Goal: Task Accomplishment & Management: Complete application form

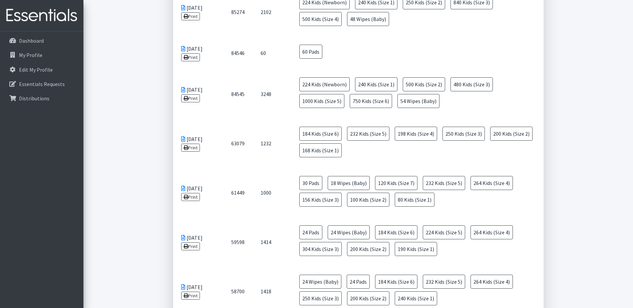
scroll to position [391, 0]
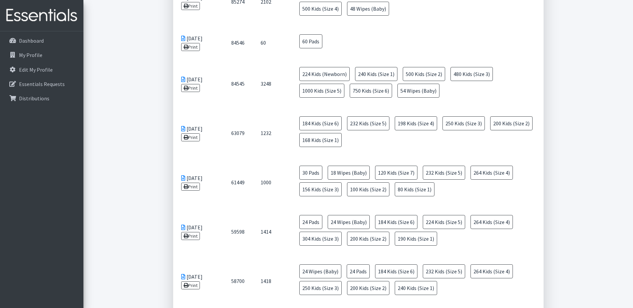
drag, startPoint x: 180, startPoint y: 96, endPoint x: 336, endPoint y: 183, distance: 178.4
click at [189, 140] on td "01/19/2024 Print" at bounding box center [198, 132] width 50 height 49
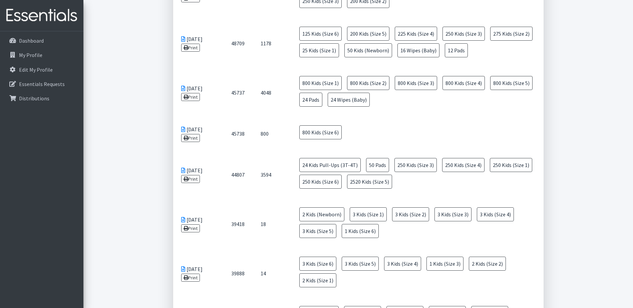
scroll to position [1023, 0]
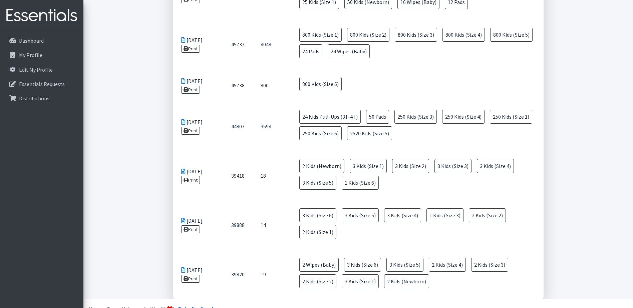
drag, startPoint x: 182, startPoint y: 144, endPoint x: 561, endPoint y: 261, distance: 397.1
copy table "Distribution date ID Total Items Items 07/17/2025 Print 93517 4448 72 Wipes (Ba…"
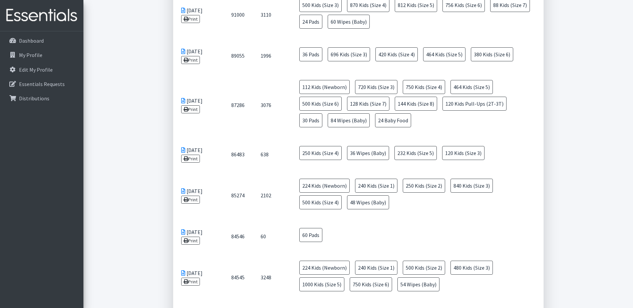
scroll to position [300, 0]
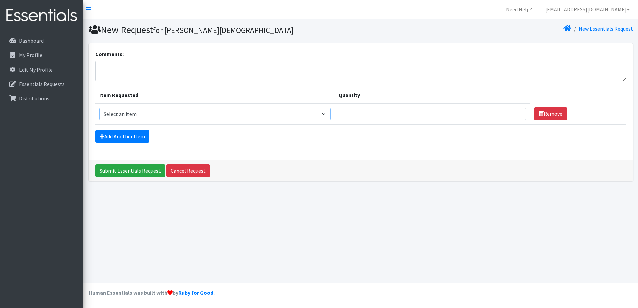
click at [321, 114] on select "Select an item Baby Food Children's Disposable Underwear L/XL Kids (Newborn) Ki…" at bounding box center [214, 114] width 231 height 13
select select "10041"
click at [99, 108] on select "Select an item Baby Food Children's Disposable Underwear L/XL Kids (Newborn) Ki…" at bounding box center [214, 114] width 231 height 13
click at [478, 114] on input "Quantity" at bounding box center [432, 114] width 187 height 13
drag, startPoint x: 425, startPoint y: 115, endPoint x: 291, endPoint y: 113, distance: 133.2
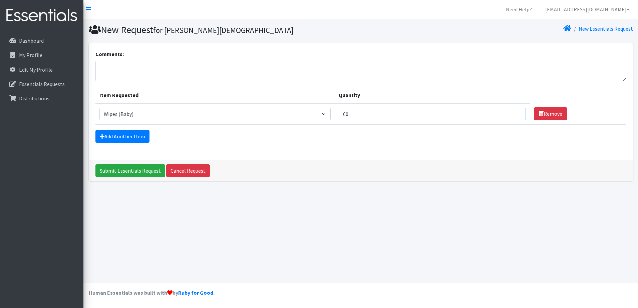
click at [291, 113] on tr "Item Requested Select an item Baby Food Children's Disposable Underwear L/XL Ki…" at bounding box center [360, 113] width 531 height 21
type input "84"
click at [112, 137] on link "Add Another Item" at bounding box center [122, 136] width 54 height 13
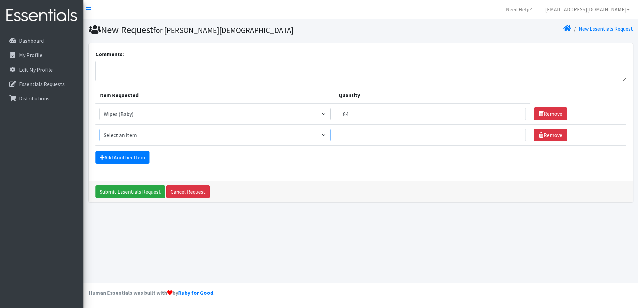
click at [112, 136] on select "Select an item Baby Food Children's Disposable Underwear L/XL Kids (Newborn) Ki…" at bounding box center [214, 135] width 231 height 13
select select "10040"
click at [99, 129] on select "Select an item Baby Food Children's Disposable Underwear L/XL Kids (Newborn) Ki…" at bounding box center [214, 135] width 231 height 13
click at [371, 137] on input "Quantity" at bounding box center [432, 135] width 187 height 13
type input "36"
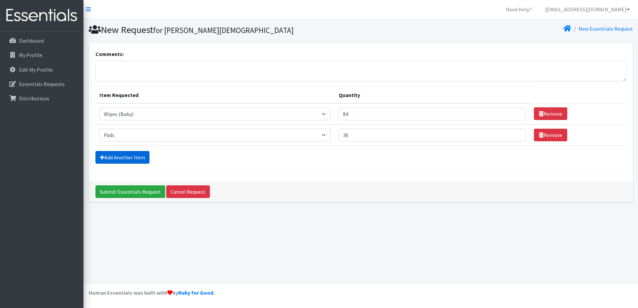
click at [136, 155] on link "Add Another Item" at bounding box center [122, 157] width 54 height 13
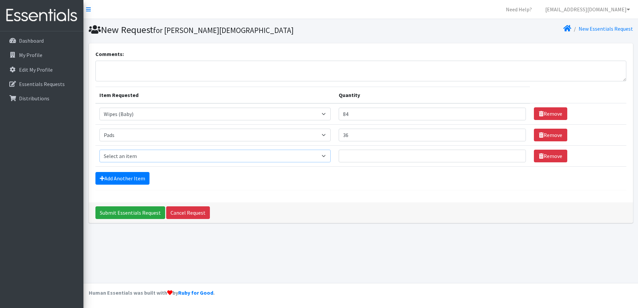
click at [136, 155] on select "Select an item Baby Food Children's Disposable Underwear L/XL Kids (Newborn) Ki…" at bounding box center [214, 156] width 231 height 13
select select "10061"
click at [99, 150] on select "Select an item Baby Food Children's Disposable Underwear L/XL Kids (Newborn) Ki…" at bounding box center [214, 156] width 231 height 13
click at [364, 158] on input "Quantity" at bounding box center [432, 156] width 187 height 13
type input "800"
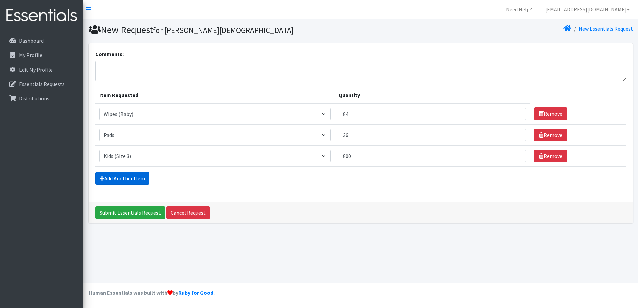
click at [114, 179] on link "Add Another Item" at bounding box center [122, 178] width 54 height 13
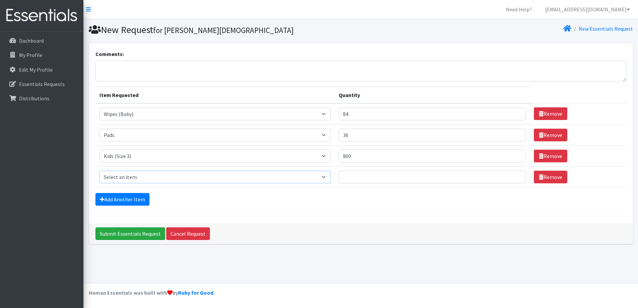
click at [114, 179] on select "Select an item Baby Food Children's Disposable Underwear L/XL Kids (Newborn) Ki…" at bounding box center [214, 177] width 231 height 13
select select "10078"
click at [99, 171] on select "Select an item Baby Food Children's Disposable Underwear L/XL Kids (Newborn) Ki…" at bounding box center [214, 177] width 231 height 13
click at [383, 177] on input "Quantity" at bounding box center [432, 177] width 187 height 13
type input "1200"
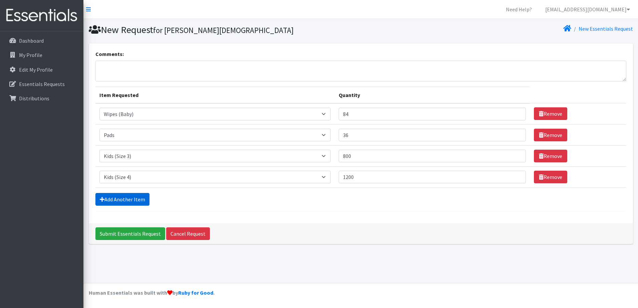
click at [136, 200] on link "Add Another Item" at bounding box center [122, 199] width 54 height 13
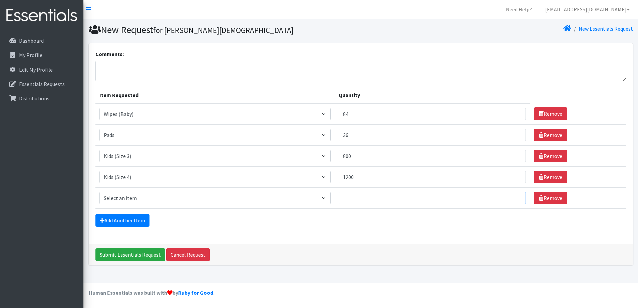
click at [392, 199] on input "Quantity" at bounding box center [432, 198] width 187 height 13
type input "1500"
click at [176, 200] on select "Select an item Baby Food Children's Disposable Underwear L/XL Kids (Newborn) Ki…" at bounding box center [214, 198] width 231 height 13
select select "10042"
click at [99, 192] on select "Select an item Baby Food Children's Disposable Underwear L/XL Kids (Newborn) Ki…" at bounding box center [214, 198] width 231 height 13
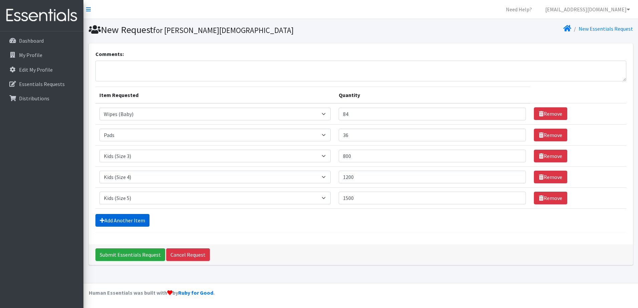
click at [118, 222] on link "Add Another Item" at bounding box center [122, 220] width 54 height 13
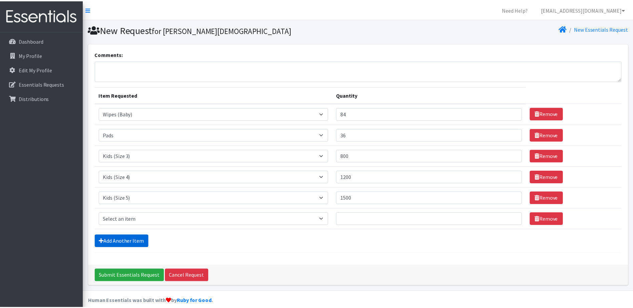
scroll to position [8, 0]
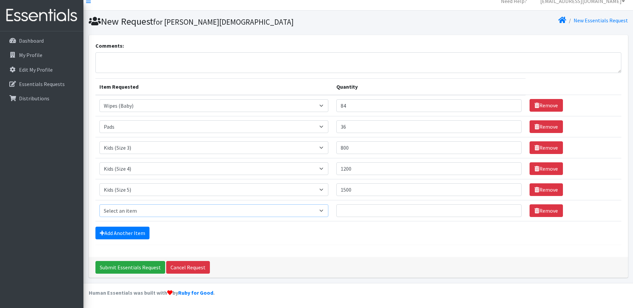
click at [120, 214] on select "Select an item Baby Food Children's Disposable Underwear L/XL Kids (Newborn) Ki…" at bounding box center [213, 211] width 229 height 13
select select "10062"
click at [99, 205] on select "Select an item Baby Food Children's Disposable Underwear L/XL Kids (Newborn) Ki…" at bounding box center [213, 211] width 229 height 13
click at [395, 211] on input "Quantity" at bounding box center [428, 211] width 185 height 13
type input "1500"
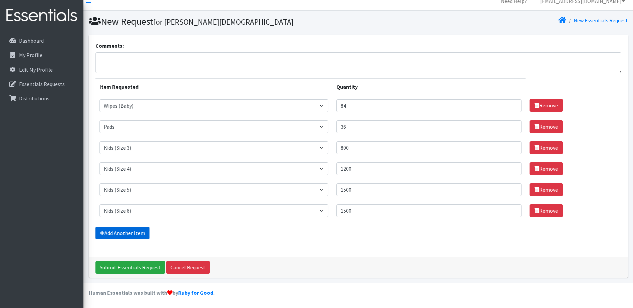
click at [132, 236] on link "Add Another Item" at bounding box center [122, 233] width 54 height 13
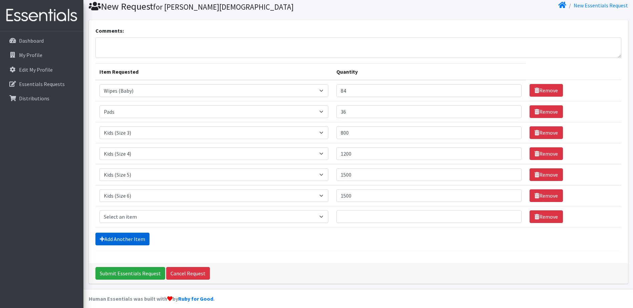
scroll to position [29, 0]
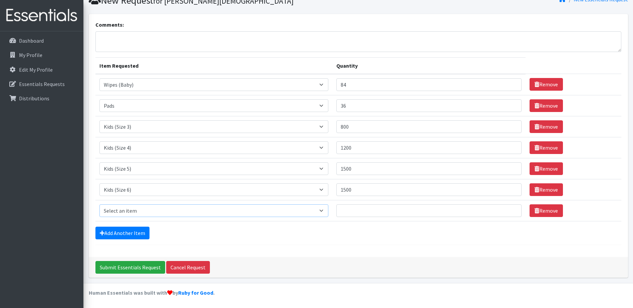
click at [148, 212] on select "Select an item Baby Food Children's Disposable Underwear L/XL Kids (Newborn) Ki…" at bounding box center [213, 211] width 229 height 13
select select "13780"
click at [99, 205] on select "Select an item Baby Food Children's Disposable Underwear L/XL Kids (Newborn) Ki…" at bounding box center [213, 211] width 229 height 13
click at [359, 211] on input "Quantity" at bounding box center [428, 211] width 185 height 13
type input "300"
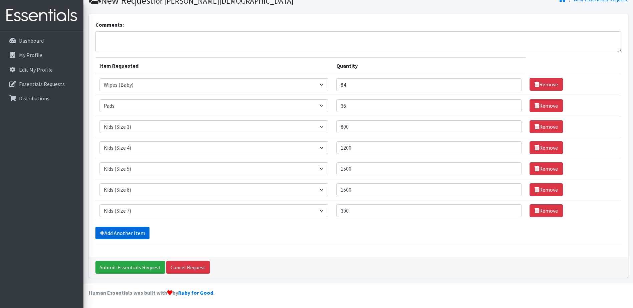
click at [132, 236] on link "Add Another Item" at bounding box center [122, 233] width 54 height 13
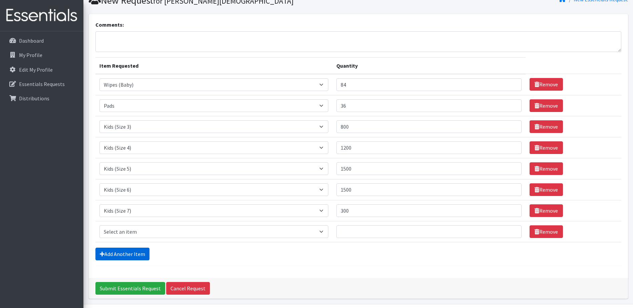
scroll to position [50, 0]
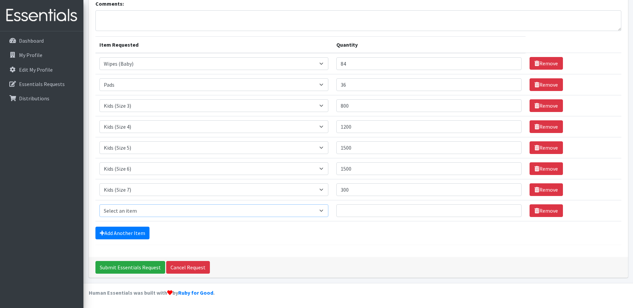
click at [200, 211] on select "Select an item Baby Food Children's Disposable Underwear L/XL Kids (Newborn) Ki…" at bounding box center [213, 211] width 229 height 13
select select "15235"
click at [99, 205] on select "Select an item Baby Food Children's Disposable Underwear L/XL Kids (Newborn) Ki…" at bounding box center [213, 211] width 229 height 13
click at [415, 212] on input "Quantity" at bounding box center [428, 211] width 185 height 13
type input "300"
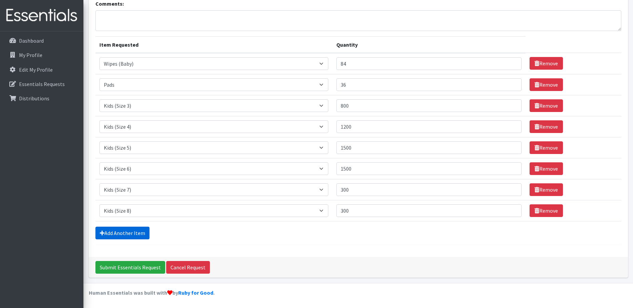
click at [119, 231] on link "Add Another Item" at bounding box center [122, 233] width 54 height 13
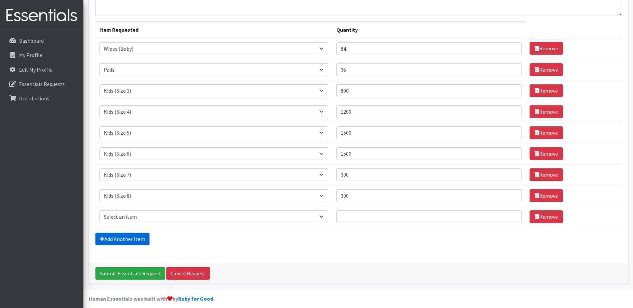
scroll to position [71, 0]
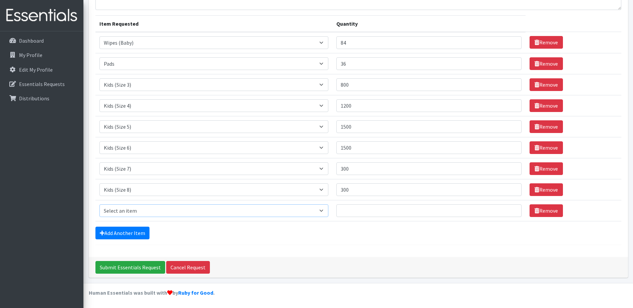
click at [126, 212] on select "Select an item Baby Food Children's Disposable Underwear L/XL Kids (Newborn) Ki…" at bounding box center [213, 211] width 229 height 13
select select "10056"
click at [99, 205] on select "Select an item Baby Food Children's Disposable Underwear L/XL Kids (Newborn) Ki…" at bounding box center [213, 211] width 229 height 13
click at [383, 212] on input "Quantity" at bounding box center [428, 211] width 185 height 13
type input "100"
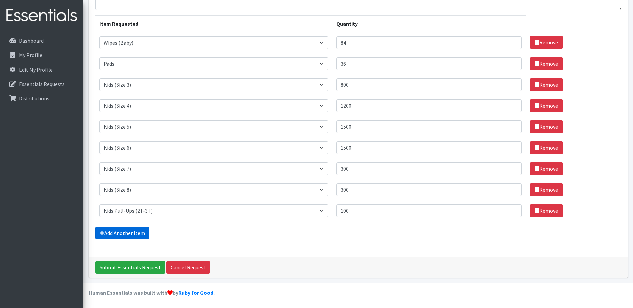
click at [118, 228] on link "Add Another Item" at bounding box center [122, 233] width 54 height 13
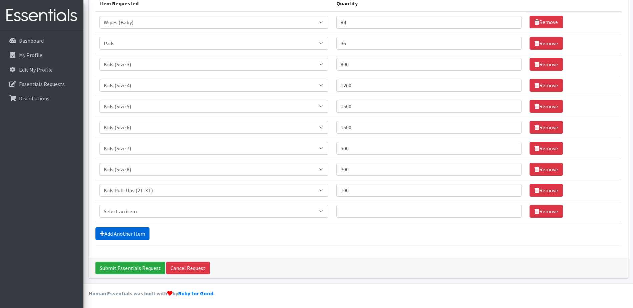
scroll to position [92, 0]
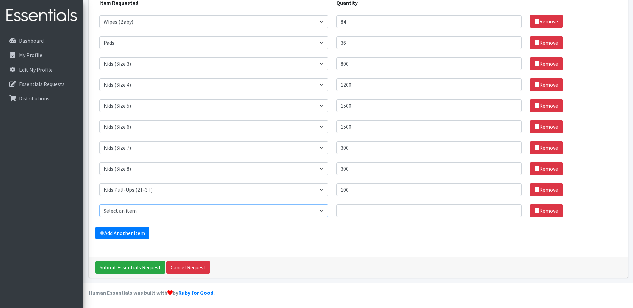
click at [126, 215] on select "Select an item Baby Food Children's Disposable Underwear L/XL Kids (Newborn) Ki…" at bounding box center [213, 211] width 229 height 13
select select "10063"
click at [99, 205] on select "Select an item Baby Food Children's Disposable Underwear L/XL Kids (Newborn) Ki…" at bounding box center [213, 211] width 229 height 13
click at [132, 239] on link "Add Another Item" at bounding box center [122, 233] width 54 height 13
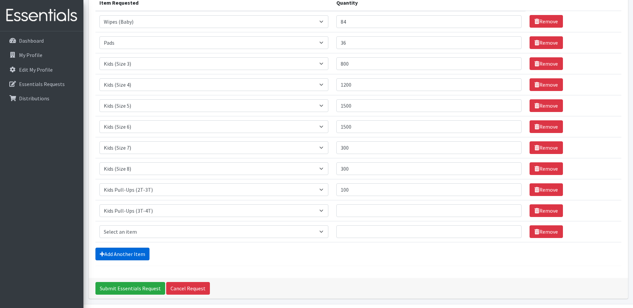
scroll to position [113, 0]
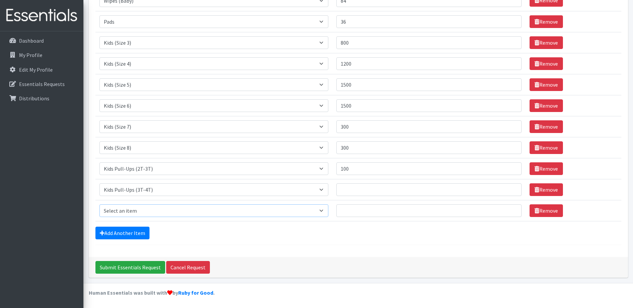
click at [140, 211] on select "Select an item Baby Food Children's Disposable Underwear L/XL Kids (Newborn) Ki…" at bounding box center [213, 211] width 229 height 13
select select "10066"
click at [99, 205] on select "Select an item Baby Food Children's Disposable Underwear L/XL Kids (Newborn) Ki…" at bounding box center [213, 211] width 229 height 13
click at [125, 234] on link "Add Another Item" at bounding box center [122, 233] width 54 height 13
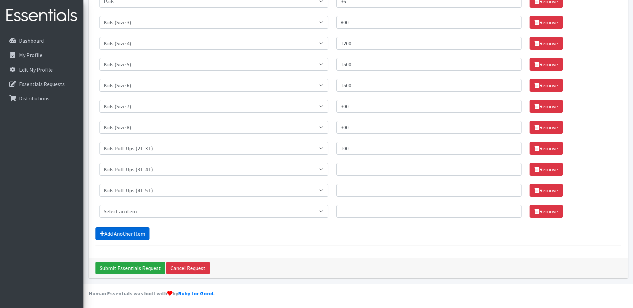
scroll to position [135, 0]
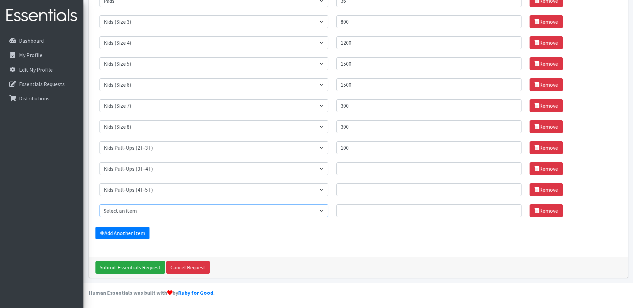
click at [128, 215] on select "Select an item Baby Food Children's Disposable Underwear L/XL Kids (Newborn) Ki…" at bounding box center [213, 211] width 229 height 13
click at [208, 227] on div "Add Another Item" at bounding box center [358, 233] width 526 height 13
click at [347, 128] on input "300" at bounding box center [428, 126] width 185 height 13
type input "100"
click at [368, 171] on input "Quantity" at bounding box center [428, 169] width 185 height 13
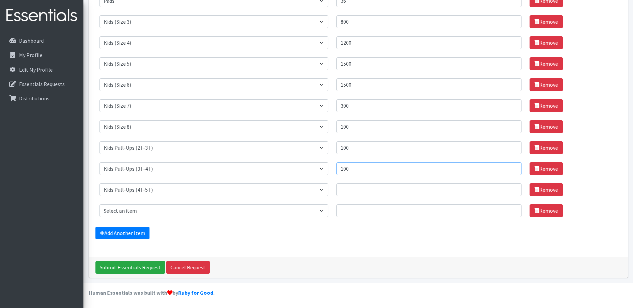
type input "100"
click at [363, 190] on input "Quantity" at bounding box center [428, 190] width 185 height 13
type input "100"
click at [136, 213] on select "Select an item Baby Food Children's Disposable Underwear L/XL Kids (Newborn) Ki…" at bounding box center [213, 211] width 229 height 13
select select "14783"
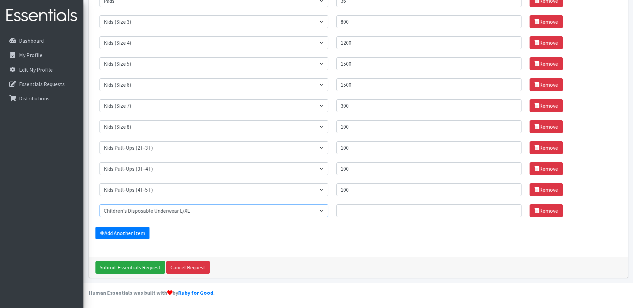
click at [99, 205] on select "Select an item Baby Food Children's Disposable Underwear L/XL Kids (Newborn) Ki…" at bounding box center [213, 211] width 229 height 13
click at [409, 210] on input "Quantity" at bounding box center [428, 211] width 185 height 13
type input "100"
click at [369, 259] on div "Submit Essentials Request Cancel Request" at bounding box center [358, 267] width 539 height 21
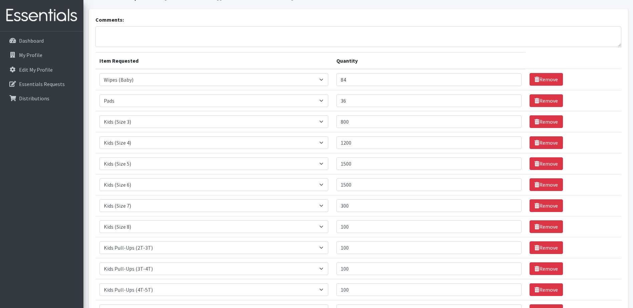
scroll to position [0, 0]
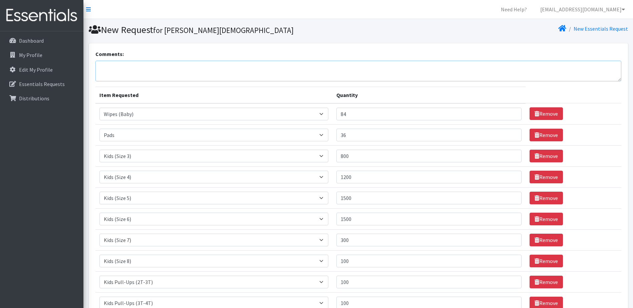
click at [284, 74] on textarea "Comments:" at bounding box center [358, 71] width 526 height 21
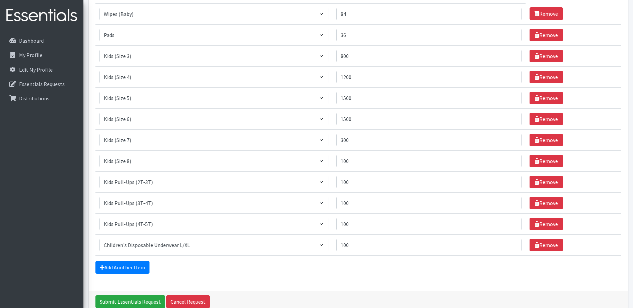
scroll to position [134, 0]
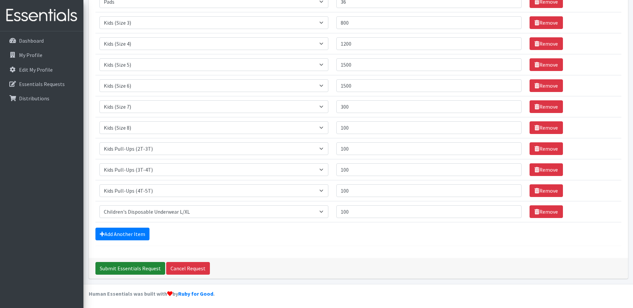
type textarea "For [PERSON_NAME] Memorial UMC's distribution on [DATE]. Thank you!"
click at [114, 265] on input "Submit Essentials Request" at bounding box center [130, 268] width 70 height 13
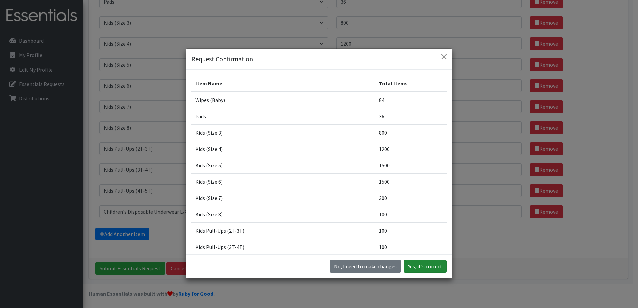
click at [439, 268] on button "Yes, it's correct" at bounding box center [425, 266] width 43 height 13
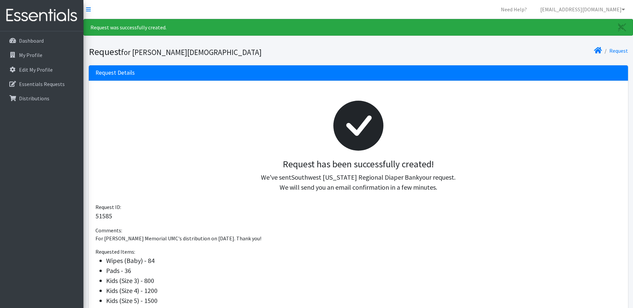
drag, startPoint x: 112, startPoint y: 217, endPoint x: 95, endPoint y: 218, distance: 17.1
click at [95, 218] on p "51585" at bounding box center [358, 216] width 526 height 10
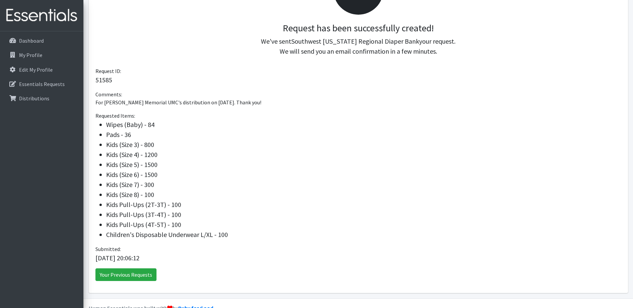
scroll to position [152, 0]
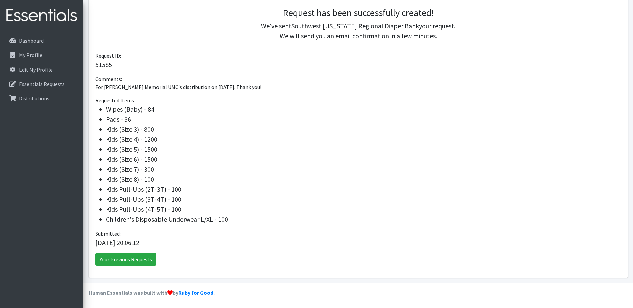
drag, startPoint x: 166, startPoint y: 208, endPoint x: 140, endPoint y: 107, distance: 104.5
click at [140, 107] on ul "Wipes (Baby) - 84 Pads - 36 Kids (Size 3) - 800 Kids (Size 4) - 1200 Kids (Size…" at bounding box center [358, 164] width 526 height 120
